Goal: Transaction & Acquisition: Purchase product/service

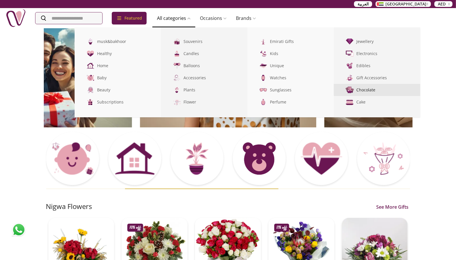
click at [373, 92] on link "Chocolate" at bounding box center [377, 90] width 86 height 12
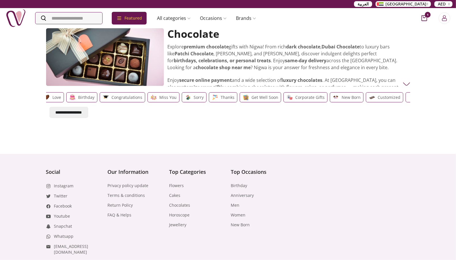
drag, startPoint x: 368, startPoint y: 101, endPoint x: 182, endPoint y: 102, distance: 186.1
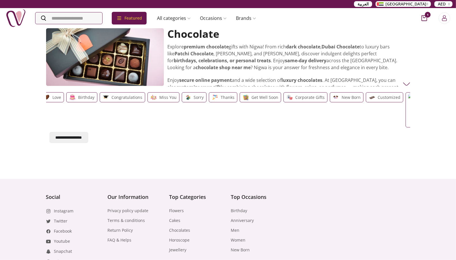
click at [184, 102] on div "Love Birthday Congratulations Miss You Sorry Thanks Get well soon Corporate Gif…" at bounding box center [228, 110] width 364 height 40
drag, startPoint x: 358, startPoint y: 102, endPoint x: 191, endPoint y: 104, distance: 167.7
click at [186, 104] on div "Love Birthday Congratulations Miss You Sorry Thanks Get well soon Corporate Gif…" at bounding box center [6, 109] width 362 height 35
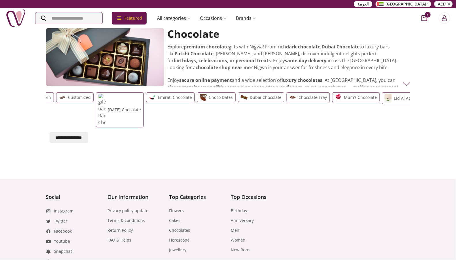
scroll to position [0, 316]
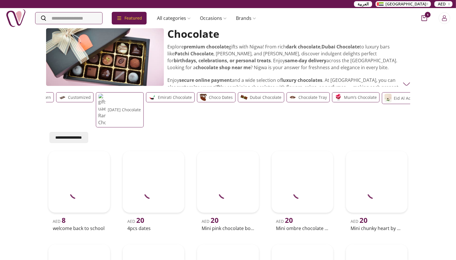
drag, startPoint x: 281, startPoint y: 101, endPoint x: 165, endPoint y: 101, distance: 115.8
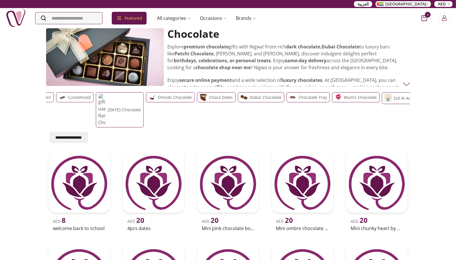
click at [164, 101] on div "Love Birthday Congratulations Miss You Sorry Thanks Get well soon Corporate Gif…" at bounding box center [228, 110] width 364 height 40
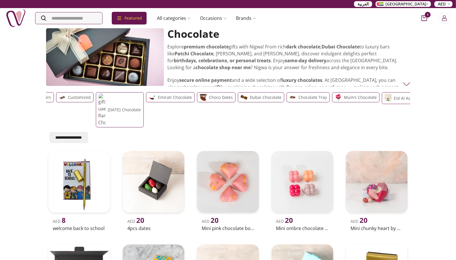
drag, startPoint x: 340, startPoint y: 100, endPoint x: 151, endPoint y: 102, distance: 188.7
drag, startPoint x: 154, startPoint y: 102, endPoint x: 347, endPoint y: 102, distance: 193.9
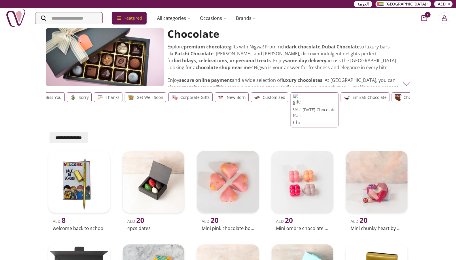
click at [256, 97] on div "Customized" at bounding box center [269, 97] width 37 height 10
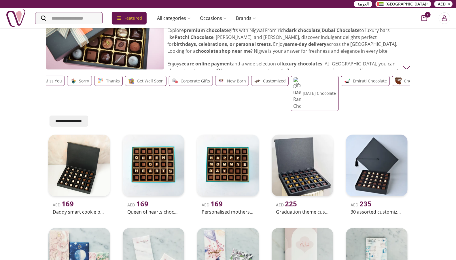
scroll to position [16, 0]
